Goal: Information Seeking & Learning: Learn about a topic

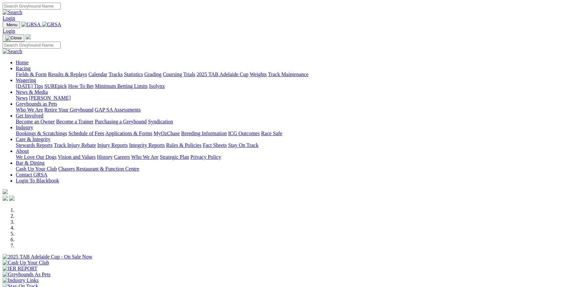
click at [85, 72] on link "Results & Replays" at bounding box center [67, 75] width 39 height 6
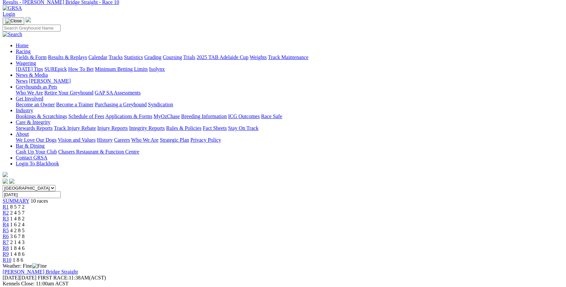
scroll to position [89, 0]
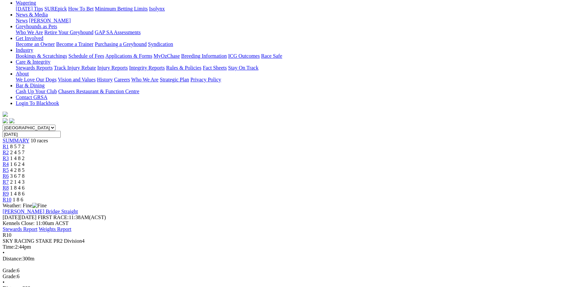
click at [432, 191] on div "R9 1 4 8 6" at bounding box center [283, 194] width 561 height 6
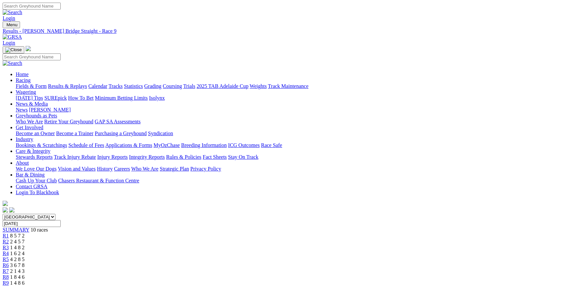
scroll to position [89, 0]
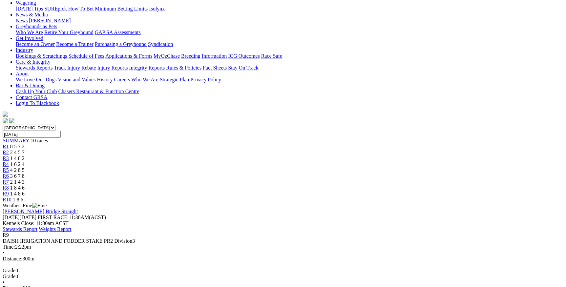
click at [400, 185] on div "R8 1 8 4 6" at bounding box center [283, 188] width 561 height 6
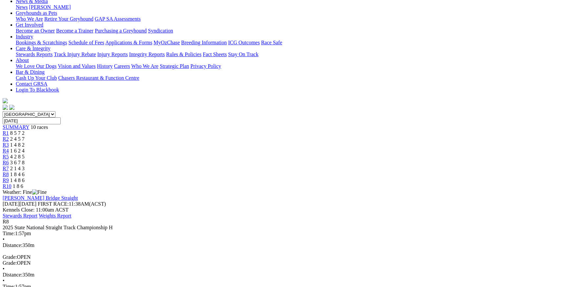
scroll to position [59, 0]
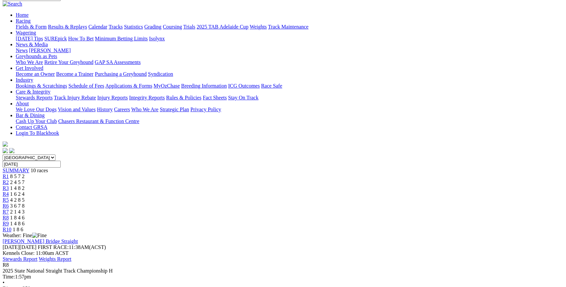
click at [9, 209] on link "R7" at bounding box center [6, 212] width 6 height 6
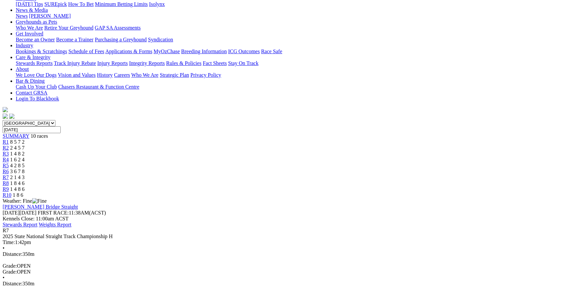
scroll to position [11, 0]
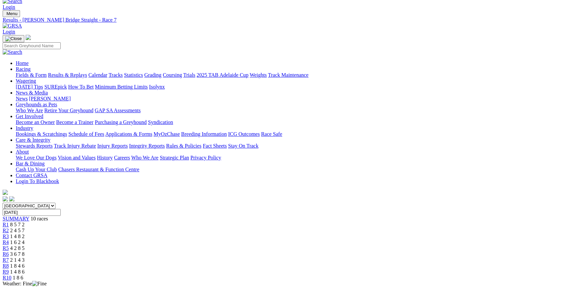
click at [326, 251] on div "R6 3 6 7 8" at bounding box center [283, 254] width 561 height 6
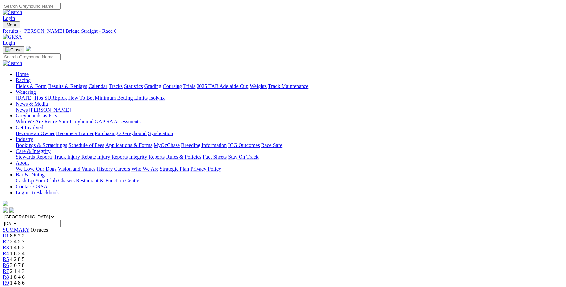
click at [9, 257] on span "R5" at bounding box center [6, 260] width 6 height 6
click at [254, 251] on div "R4 1 6 2 4" at bounding box center [283, 254] width 561 height 6
click at [9, 245] on span "R3" at bounding box center [6, 248] width 6 height 6
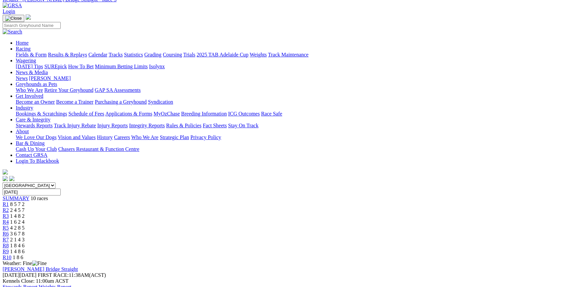
scroll to position [30, 0]
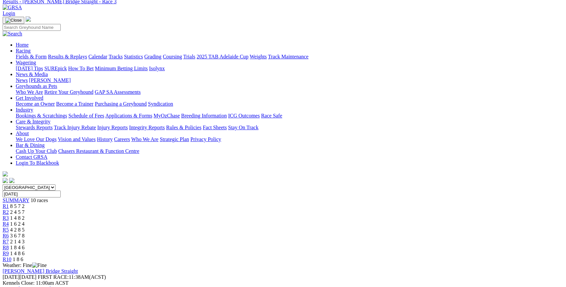
click at [181, 209] on div "R2 2 4 5 7" at bounding box center [283, 212] width 561 height 6
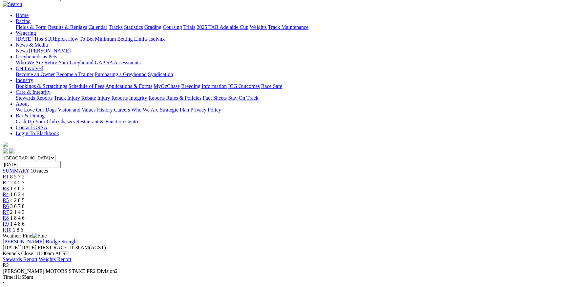
scroll to position [119, 0]
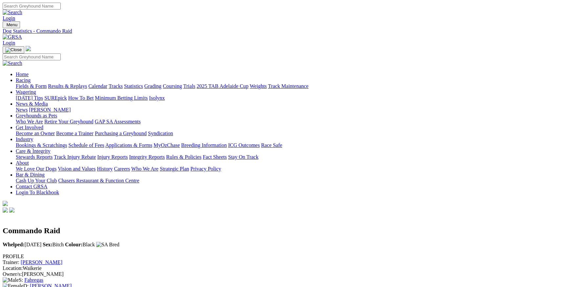
click at [31, 77] on link "Racing" at bounding box center [23, 80] width 15 height 6
click at [107, 83] on link "Calendar" at bounding box center [97, 86] width 19 height 6
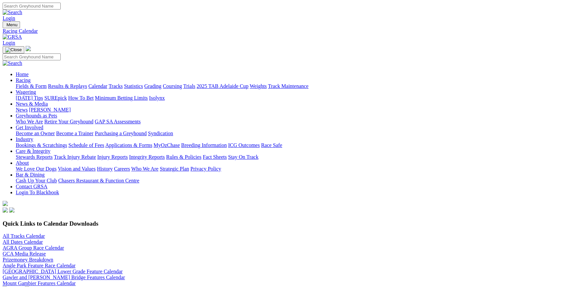
click at [107, 83] on link "Calendar" at bounding box center [97, 86] width 19 height 6
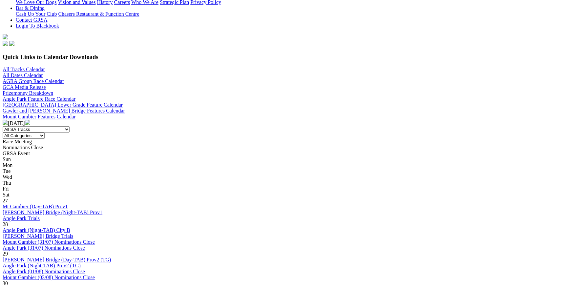
scroll to position [209, 0]
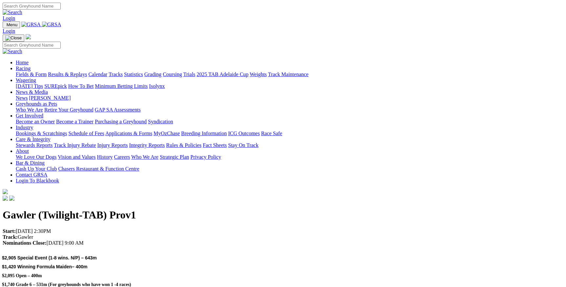
click at [31, 66] on link "Racing" at bounding box center [23, 69] width 15 height 6
click at [47, 72] on link "Fields & Form" at bounding box center [31, 75] width 31 height 6
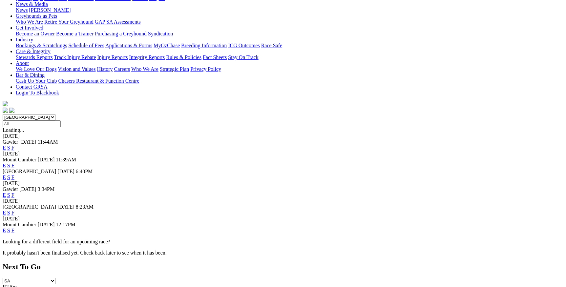
scroll to position [89, 0]
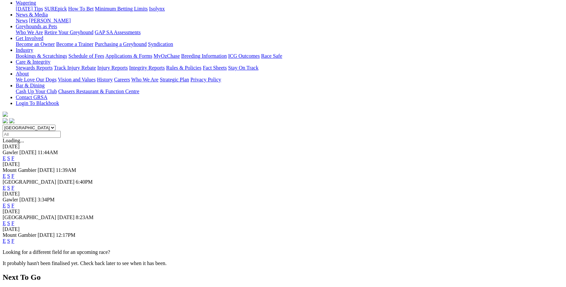
click at [14, 203] on link "F" at bounding box center [12, 206] width 3 height 6
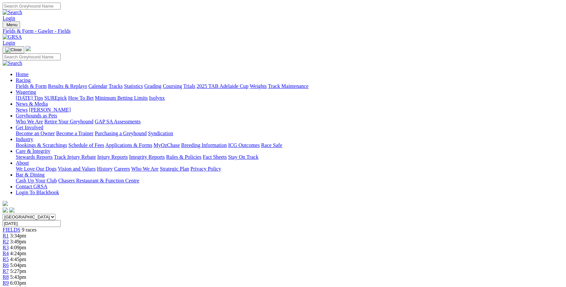
click at [107, 83] on link "Calendar" at bounding box center [97, 86] width 19 height 6
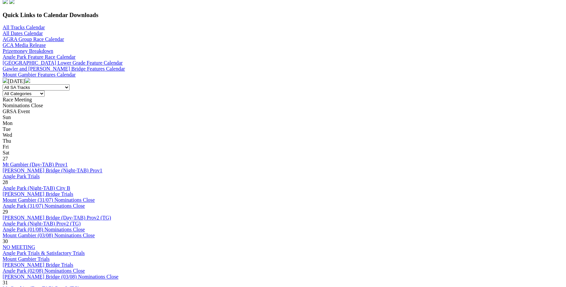
scroll to position [238, 0]
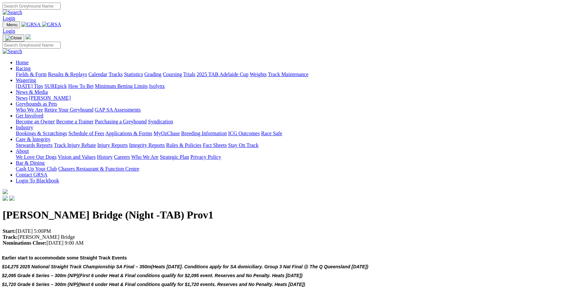
click at [31, 66] on link "Racing" at bounding box center [23, 69] width 15 height 6
click at [47, 72] on link "Fields & Form" at bounding box center [31, 75] width 31 height 6
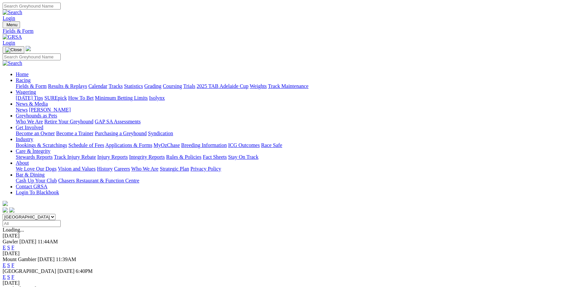
click at [107, 83] on link "Calendar" at bounding box center [97, 86] width 19 height 6
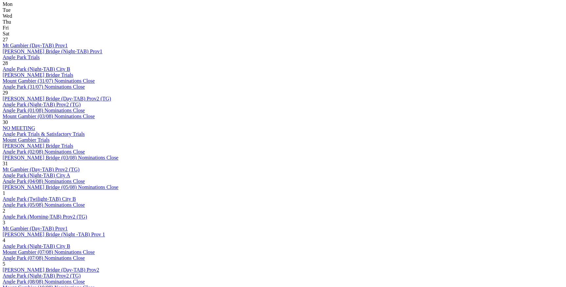
scroll to position [328, 0]
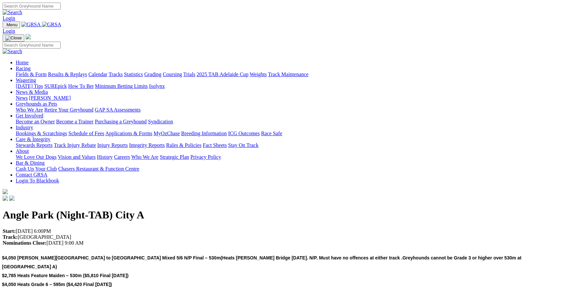
click at [31, 66] on link "Racing" at bounding box center [23, 69] width 15 height 6
click at [47, 72] on link "Fields & Form" at bounding box center [31, 75] width 31 height 6
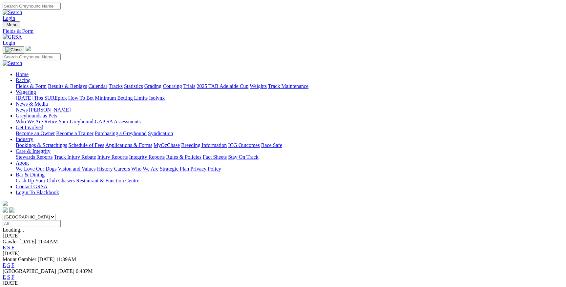
click at [107, 83] on link "Calendar" at bounding box center [97, 86] width 19 height 6
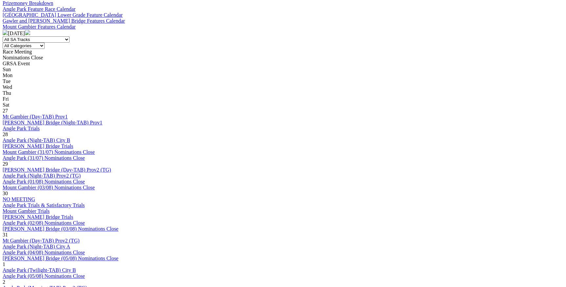
scroll to position [268, 0]
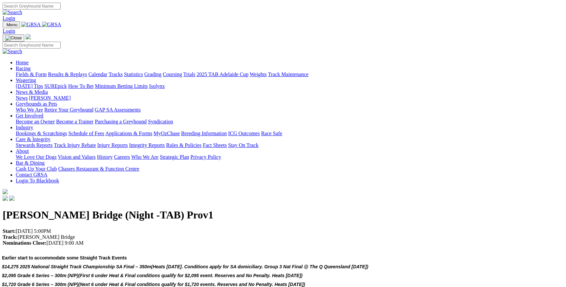
click at [107, 72] on link "Calendar" at bounding box center [97, 75] width 19 height 6
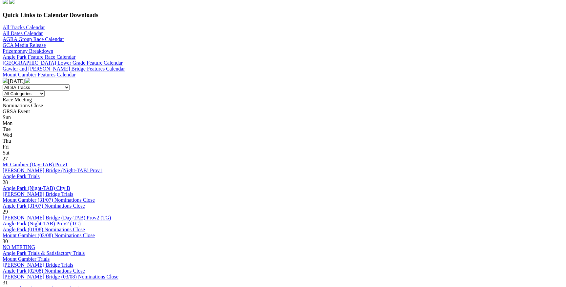
scroll to position [268, 0]
